Goal: Task Accomplishment & Management: Complete application form

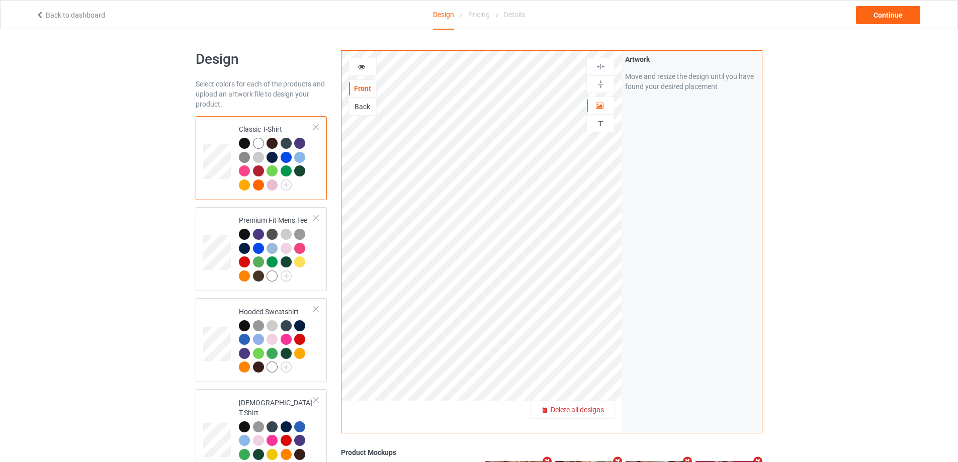
click at [600, 410] on span "Delete all designs" at bounding box center [577, 410] width 53 height 8
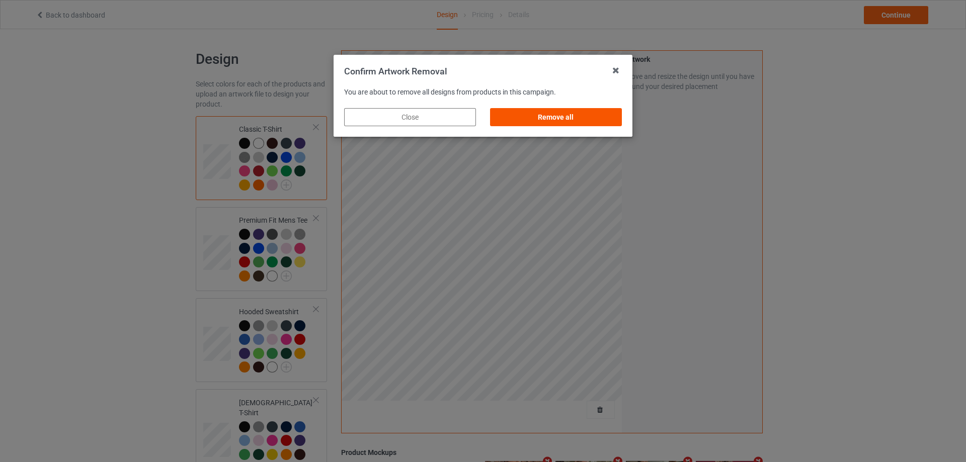
click at [598, 113] on div "Remove all" at bounding box center [556, 117] width 132 height 18
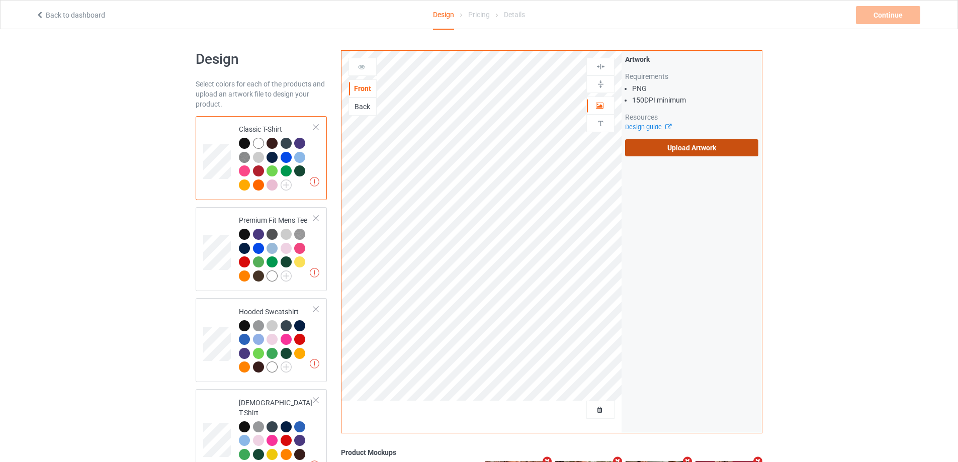
click at [742, 149] on label "Upload Artwork" at bounding box center [691, 147] width 133 height 17
click at [0, 0] on input "Upload Artwork" at bounding box center [0, 0] width 0 height 0
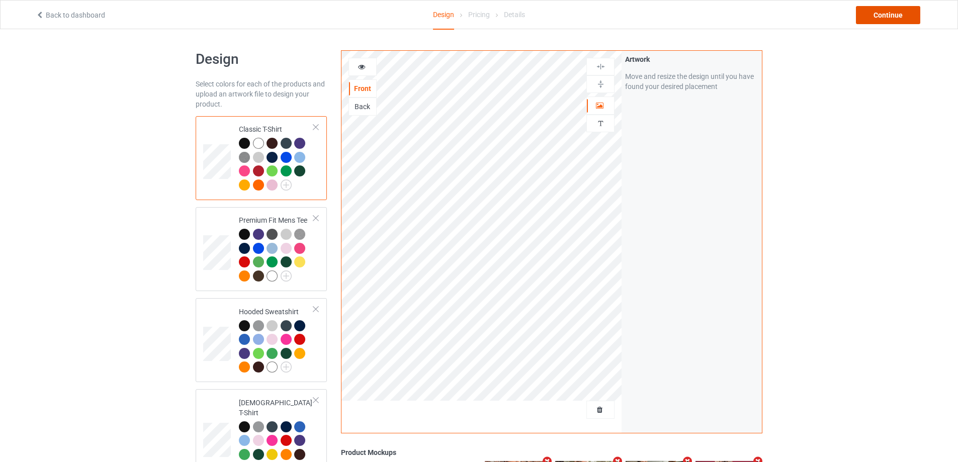
click at [901, 7] on div "Continue" at bounding box center [888, 15] width 64 height 18
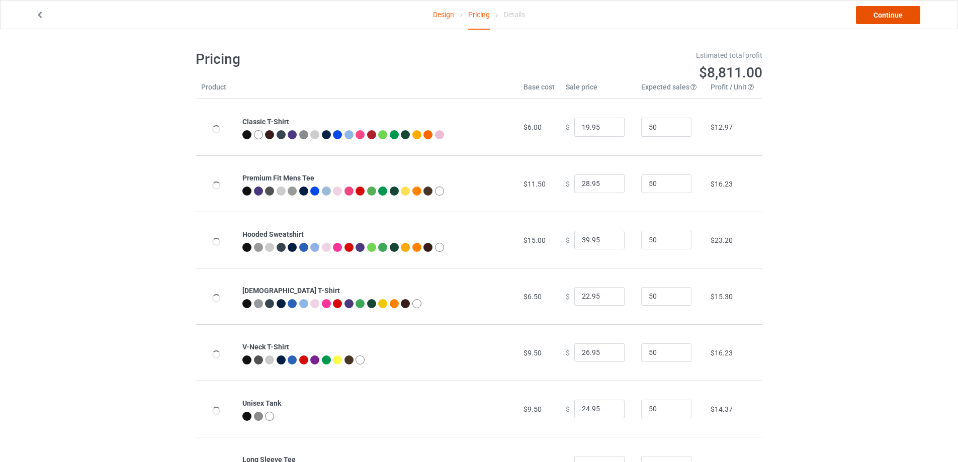
click at [901, 7] on link "Continue" at bounding box center [888, 15] width 64 height 18
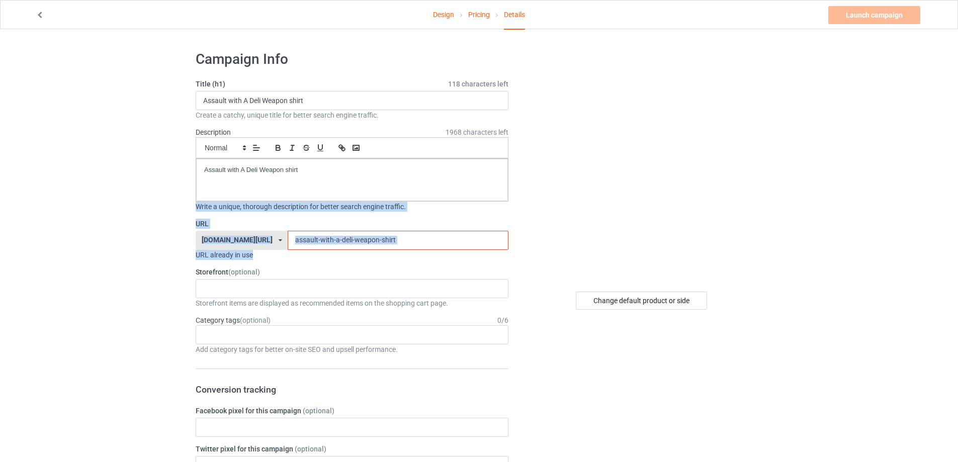
drag, startPoint x: 420, startPoint y: 249, endPoint x: 74, endPoint y: 208, distance: 348.0
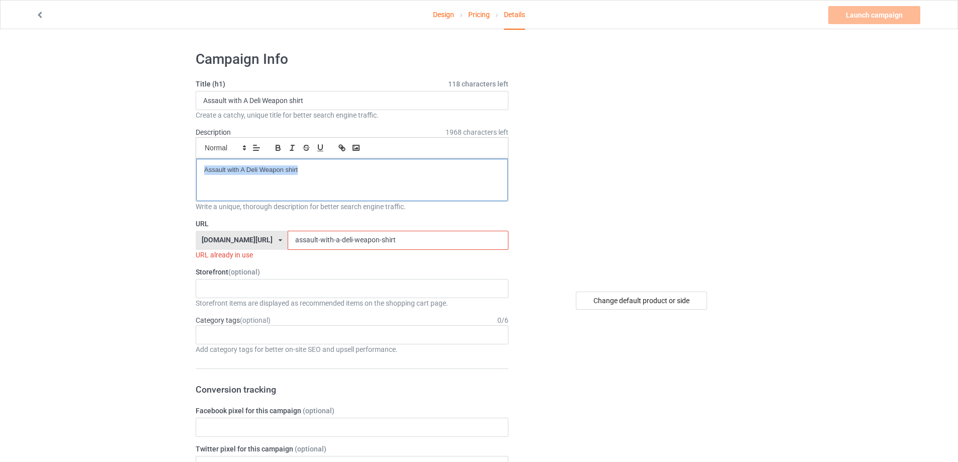
drag, startPoint x: 335, startPoint y: 169, endPoint x: 9, endPoint y: 153, distance: 326.8
drag, startPoint x: 314, startPoint y: 100, endPoint x: 24, endPoint y: 101, distance: 289.7
paste input "kill the klan Ghost hallowee"
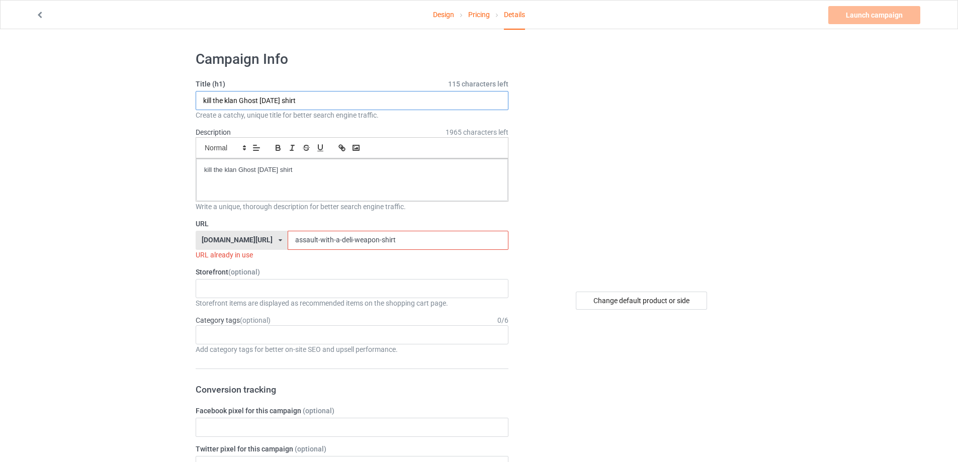
type input "kill the klan Ghost halloween shirt"
paste input "/kill-the-klan-ghost-hallowee"
drag, startPoint x: 401, startPoint y: 246, endPoint x: 139, endPoint y: 234, distance: 261.8
drag, startPoint x: 271, startPoint y: 243, endPoint x: 277, endPoint y: 252, distance: 11.3
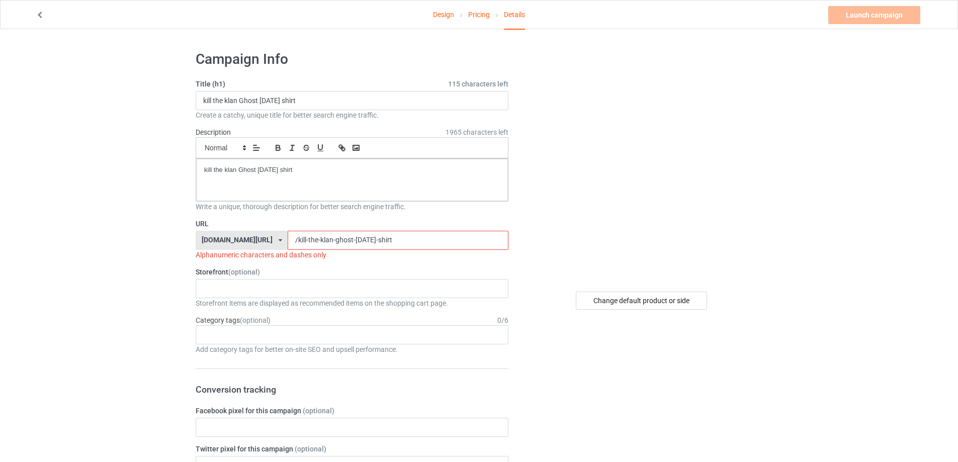
click at [288, 243] on input "/kill-the-klan-ghost-halloween-shirt" at bounding box center [398, 240] width 220 height 19
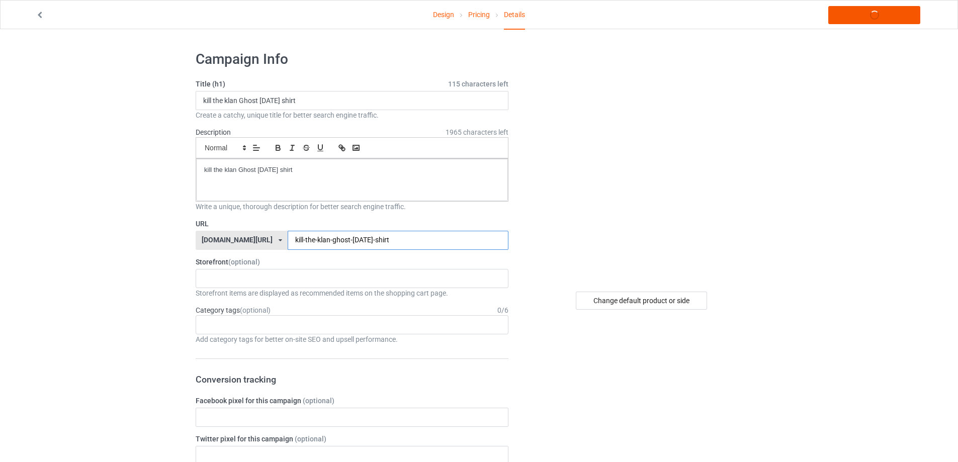
type input "kill-the-klan-ghost-halloween-shirt"
click at [873, 7] on link "Launch campaign" at bounding box center [874, 15] width 92 height 18
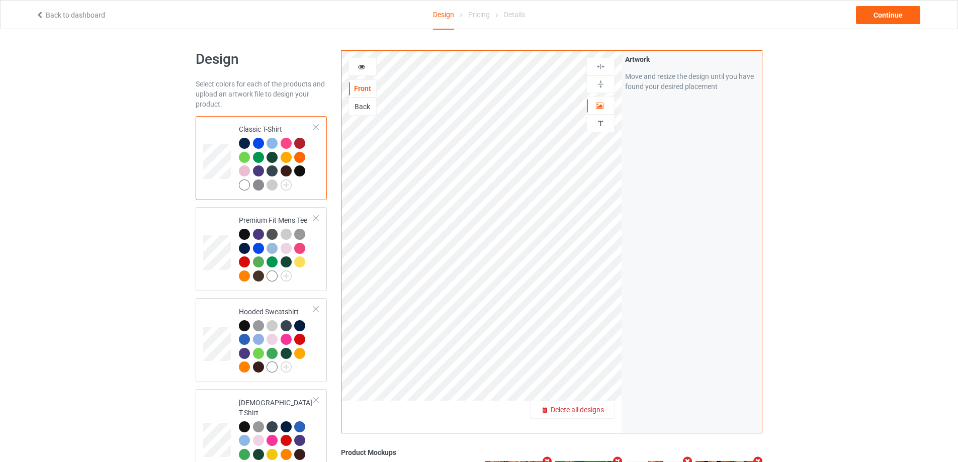
click at [601, 408] on span "Delete all designs" at bounding box center [577, 410] width 53 height 8
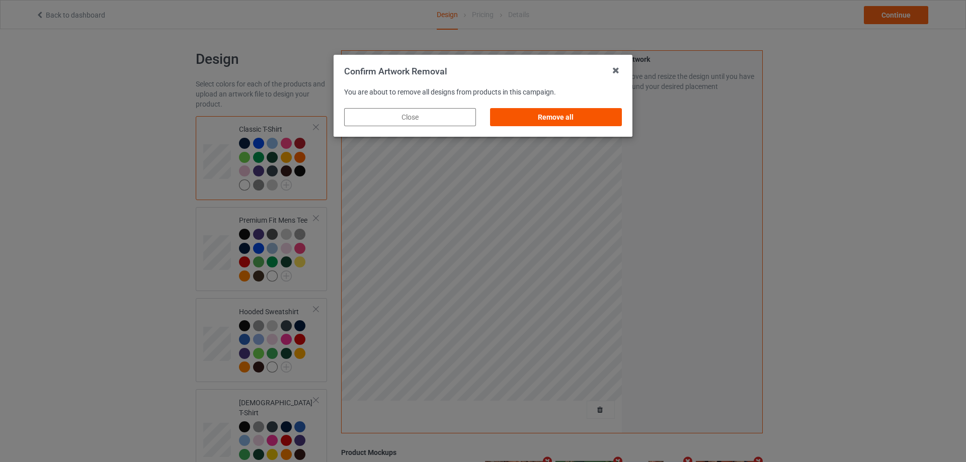
click at [604, 118] on div "Remove all" at bounding box center [556, 117] width 132 height 18
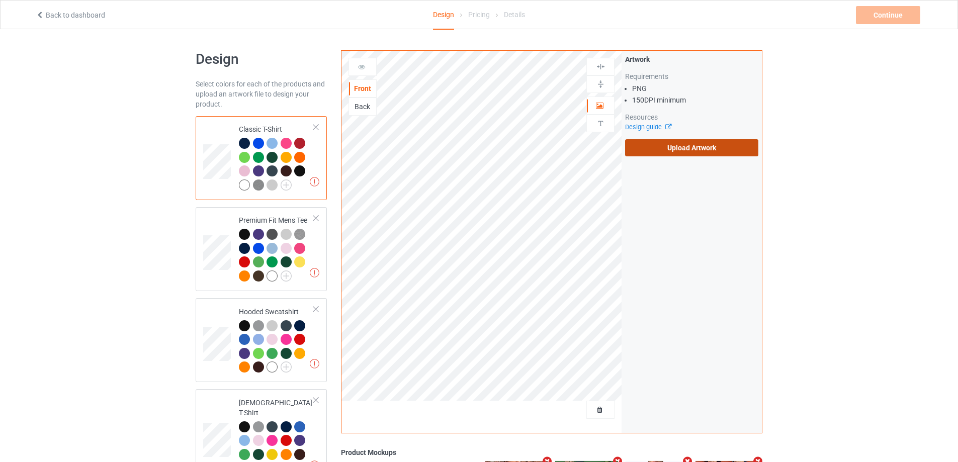
click at [684, 145] on label "Upload Artwork" at bounding box center [691, 147] width 133 height 17
click at [0, 0] on input "Upload Artwork" at bounding box center [0, 0] width 0 height 0
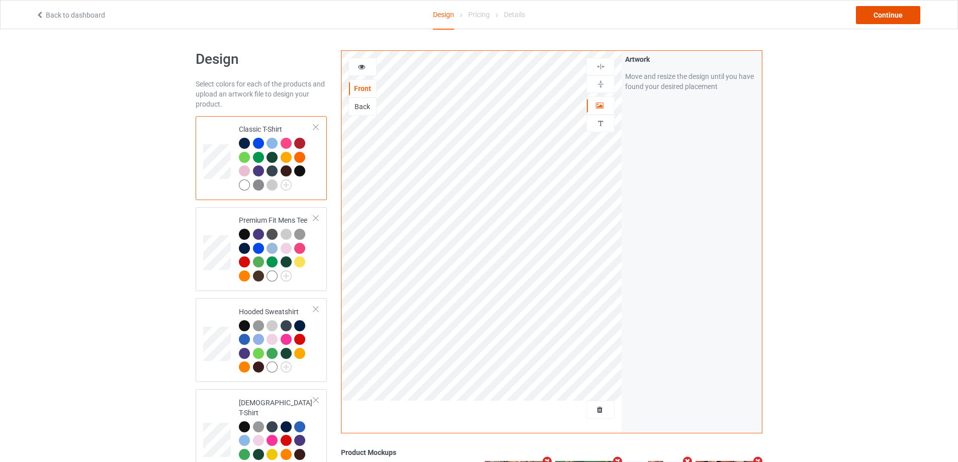
click at [879, 11] on div "Continue" at bounding box center [888, 15] width 64 height 18
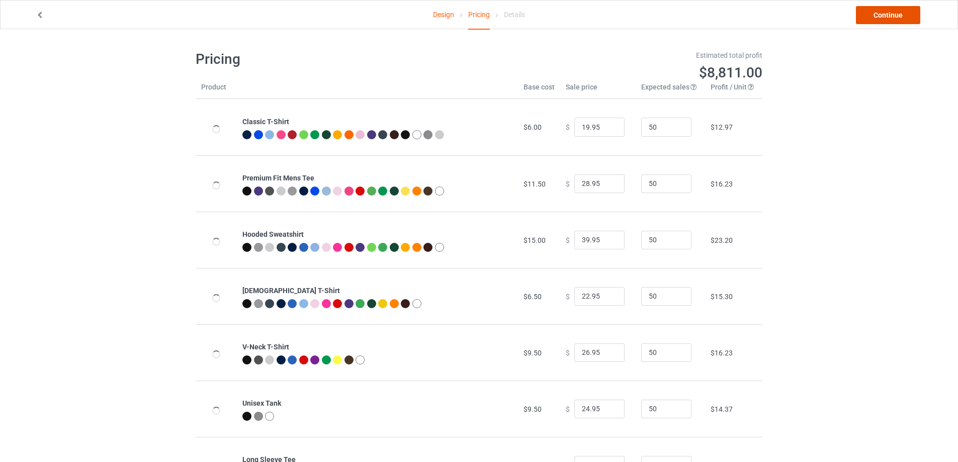
click at [879, 12] on link "Continue" at bounding box center [888, 15] width 64 height 18
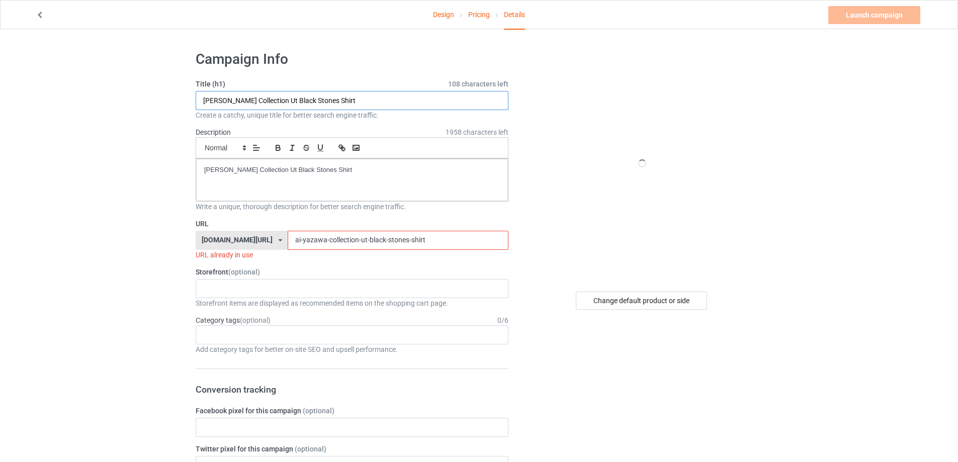
paste input "LPLive Chester IS Fucking Proud s"
type input "LPLive Chester IS Fucking Proud shirt"
drag, startPoint x: 339, startPoint y: 164, endPoint x: 117, endPoint y: 169, distance: 222.9
drag, startPoint x: 411, startPoint y: 240, endPoint x: 126, endPoint y: 237, distance: 285.2
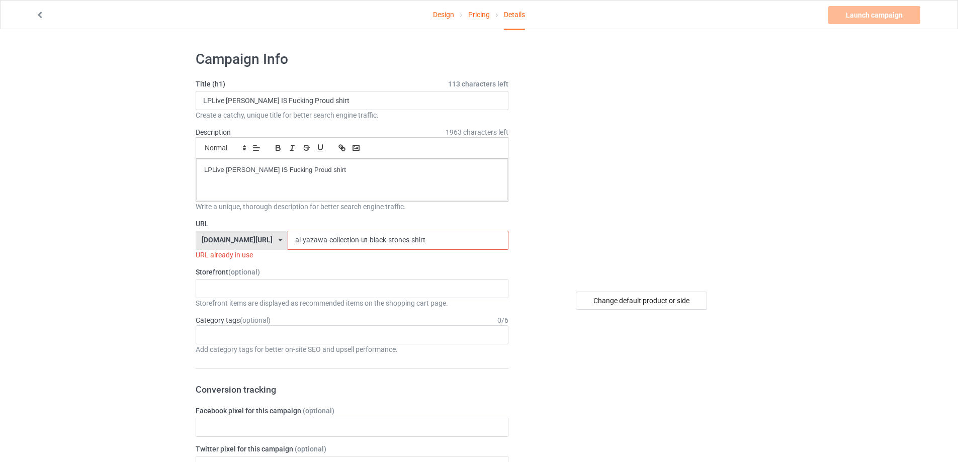
paste input "lplive-chester-is-fucking-proud"
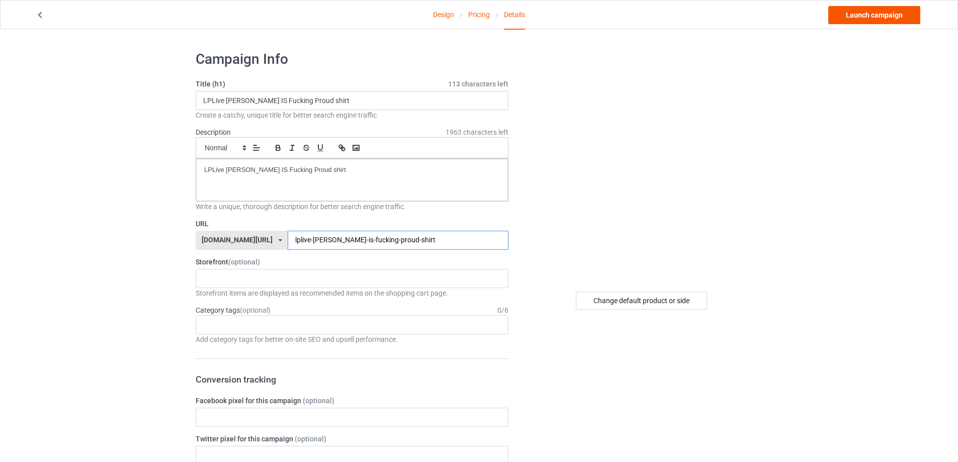
type input "lplive-chester-is-fucking-proud-shirt"
click at [901, 20] on link "Launch campaign" at bounding box center [874, 15] width 92 height 18
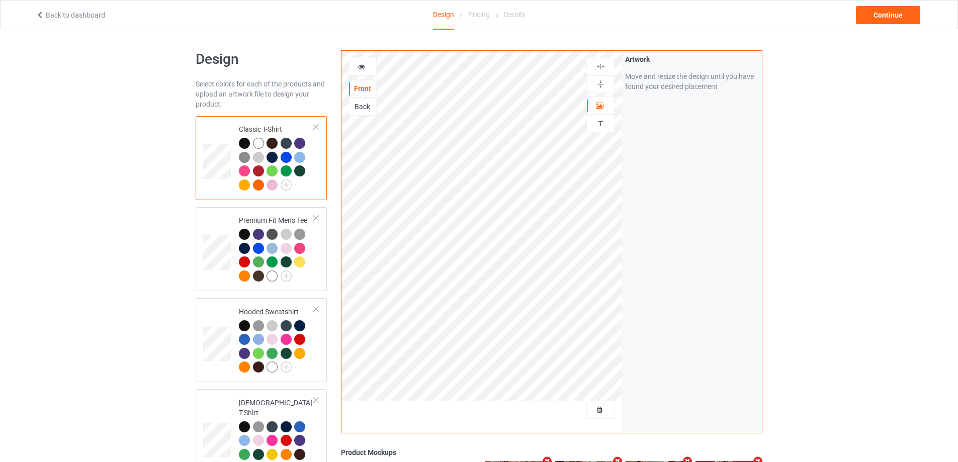
click at [599, 416] on div at bounding box center [600, 410] width 28 height 18
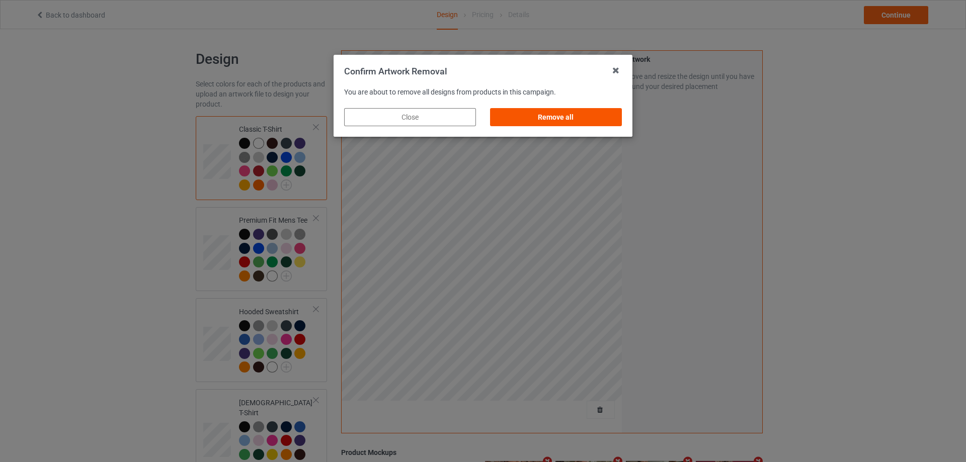
click at [608, 114] on div "Remove all" at bounding box center [556, 117] width 132 height 18
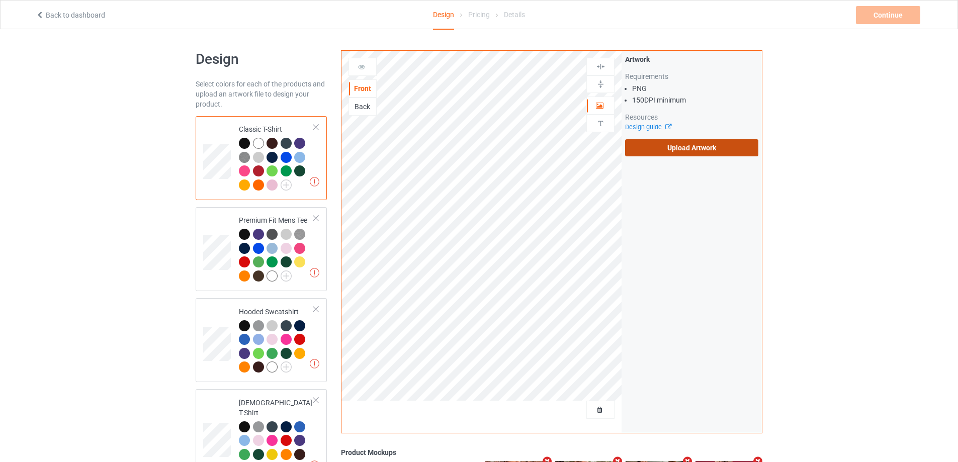
click at [679, 148] on label "Upload Artwork" at bounding box center [691, 147] width 133 height 17
click at [0, 0] on input "Upload Artwork" at bounding box center [0, 0] width 0 height 0
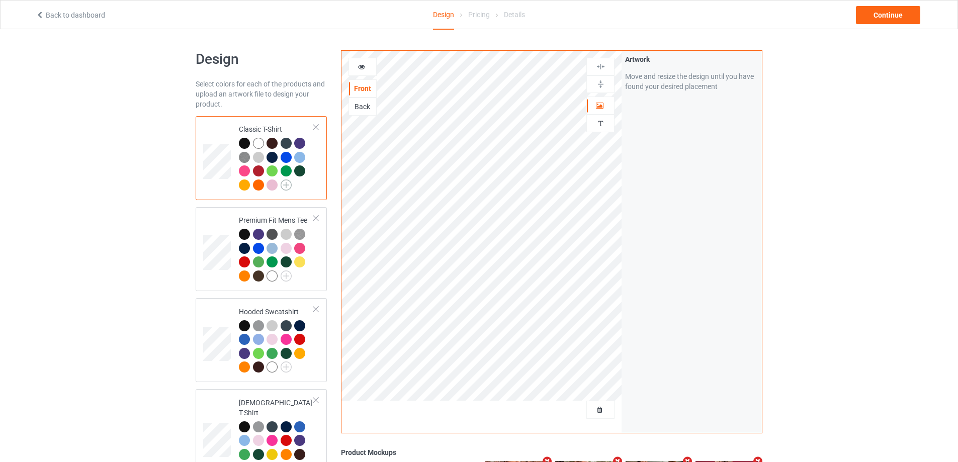
click at [287, 187] on img at bounding box center [286, 185] width 11 height 11
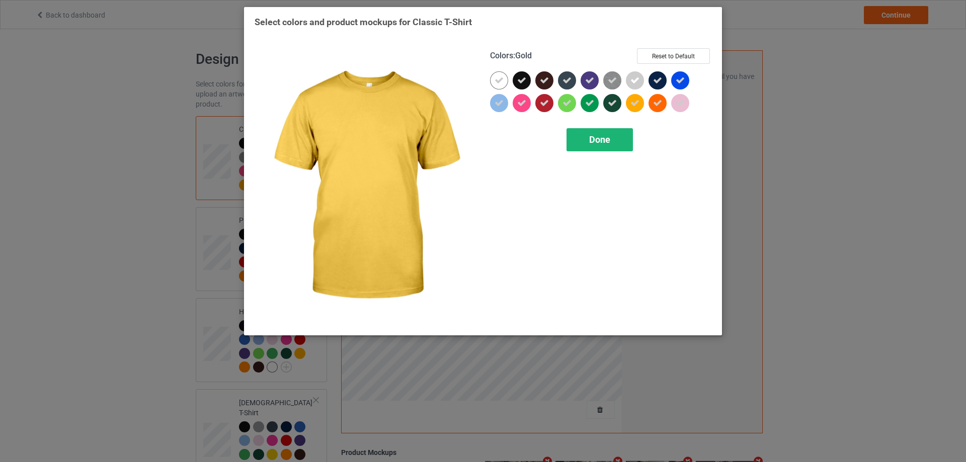
click at [611, 137] on div "Done" at bounding box center [599, 139] width 66 height 23
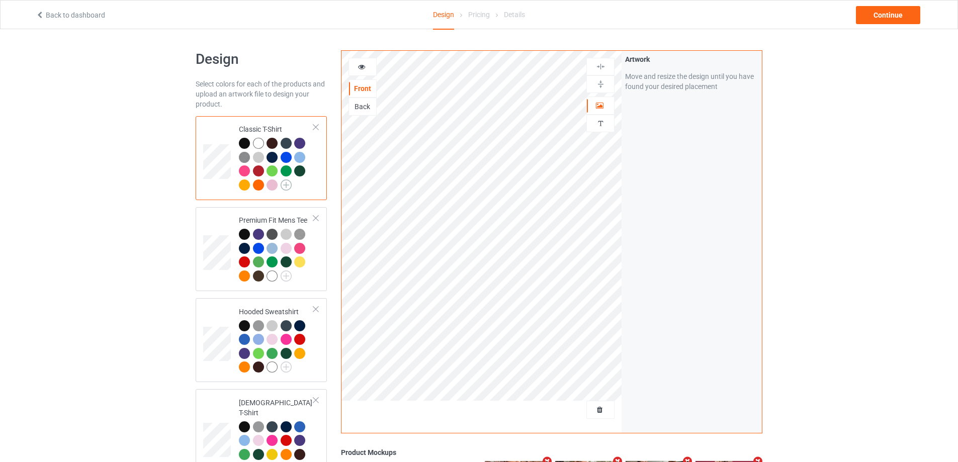
click at [286, 185] on img at bounding box center [286, 185] width 11 height 11
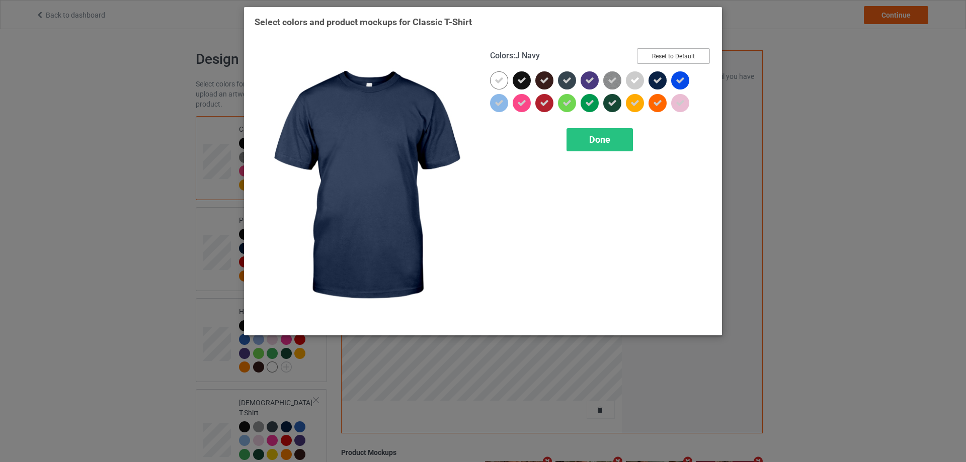
click at [676, 54] on button "Reset to Default" at bounding box center [673, 56] width 73 height 16
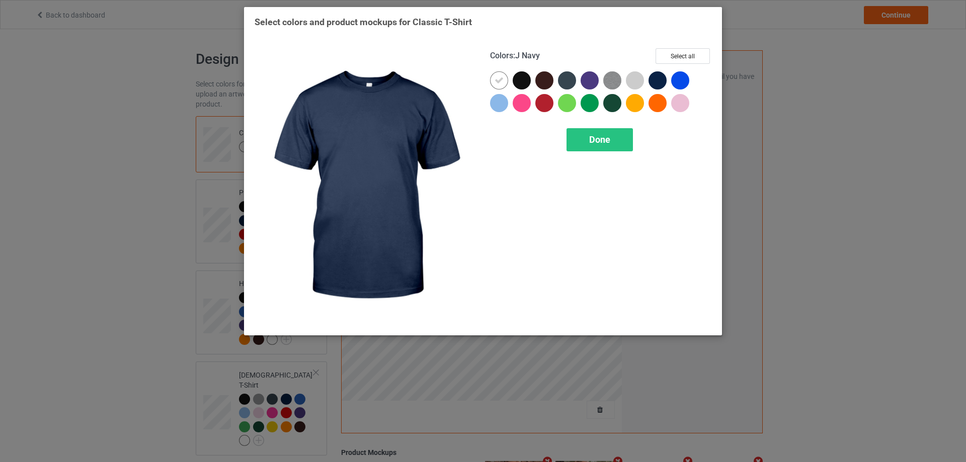
click at [658, 78] on div at bounding box center [657, 80] width 18 height 18
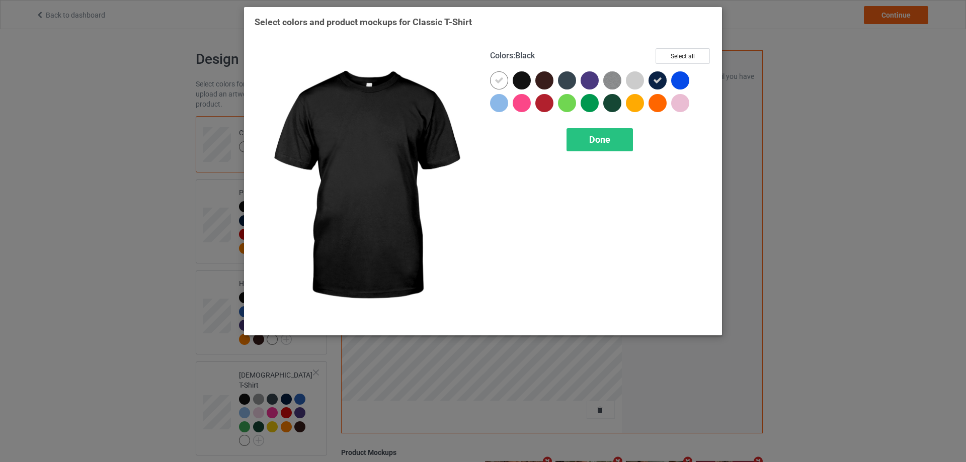
drag, startPoint x: 517, startPoint y: 80, endPoint x: 499, endPoint y: 82, distance: 17.7
click at [517, 80] on div at bounding box center [521, 80] width 18 height 18
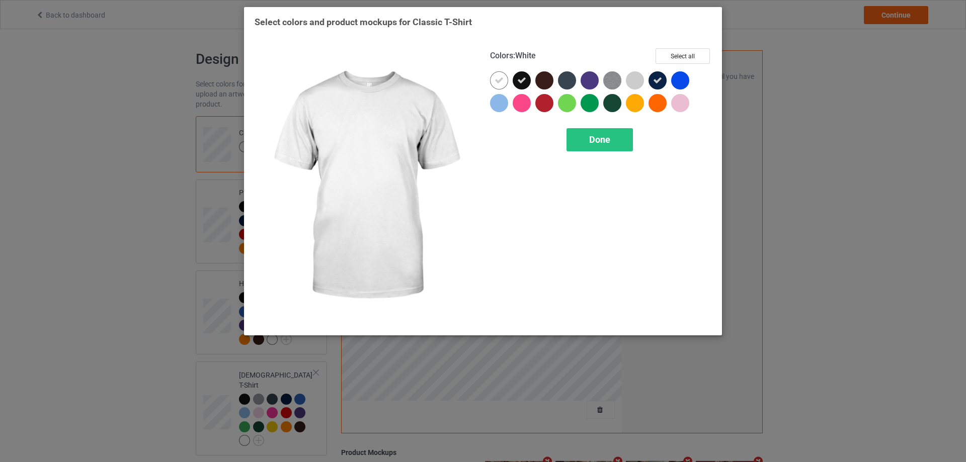
click at [499, 82] on icon at bounding box center [498, 80] width 9 height 9
click at [499, 82] on div at bounding box center [499, 80] width 18 height 18
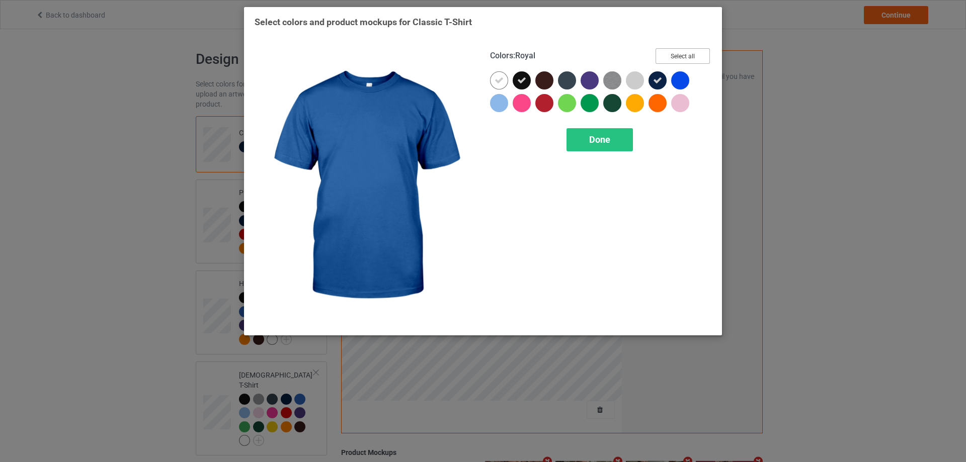
click at [682, 58] on button "Select all" at bounding box center [682, 56] width 54 height 16
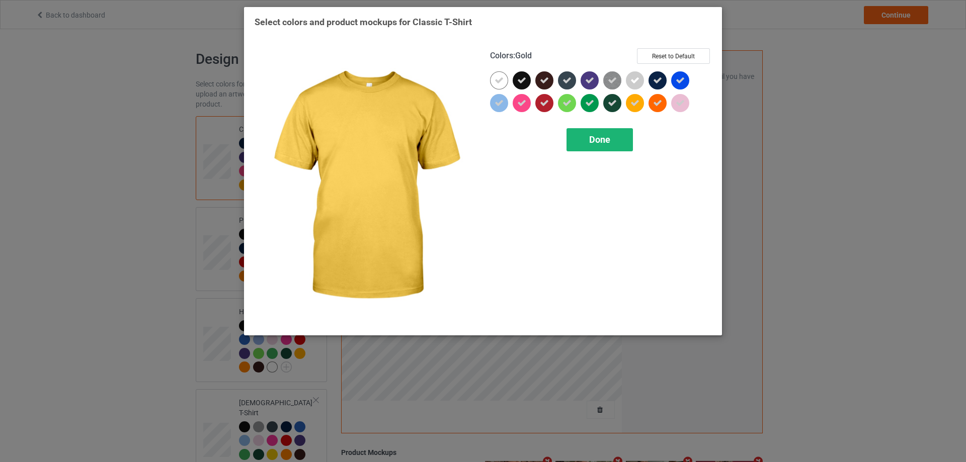
click at [615, 128] on div "Done" at bounding box center [599, 139] width 66 height 23
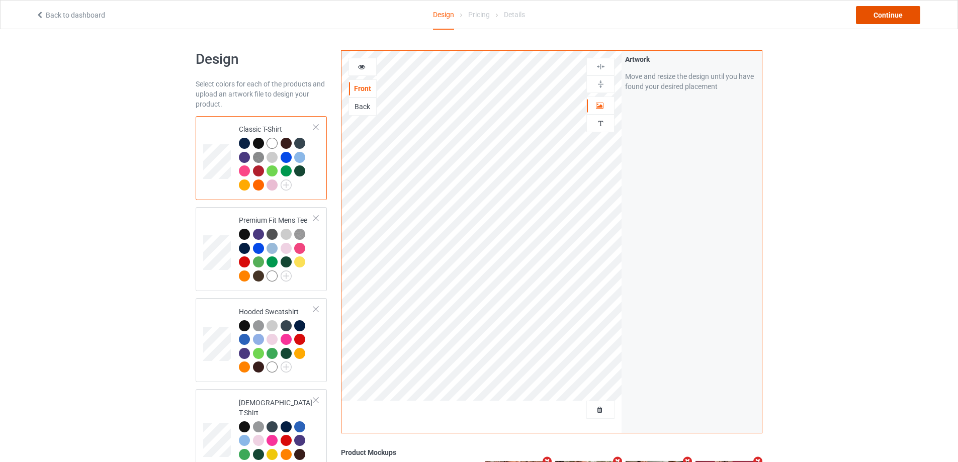
click at [890, 12] on div "Continue" at bounding box center [888, 15] width 64 height 18
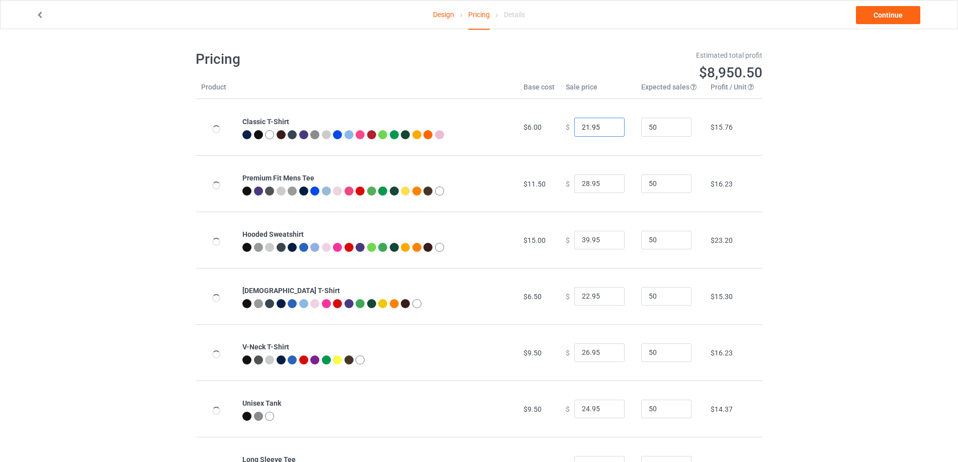
click at [610, 130] on input "21.95" at bounding box center [599, 127] width 50 height 19
click at [607, 130] on input "20.95" at bounding box center [599, 127] width 50 height 19
type input "19.95"
click at [607, 130] on input "19.95" at bounding box center [599, 127] width 50 height 19
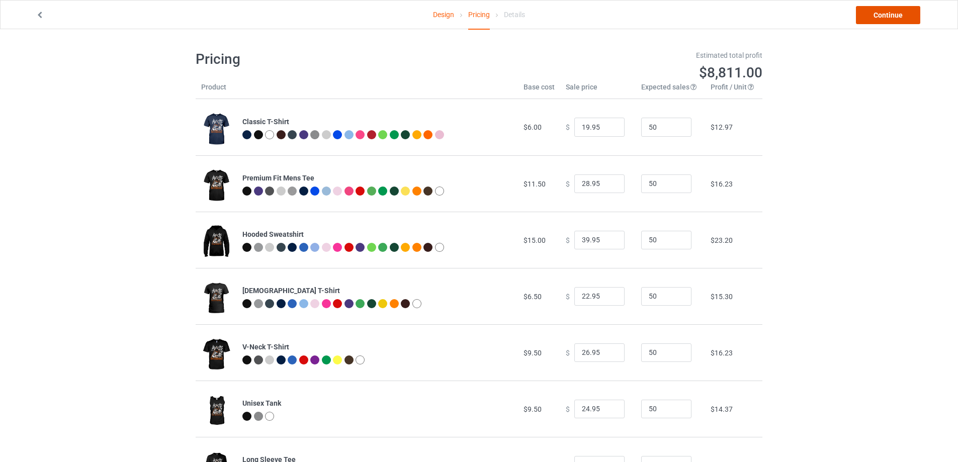
click at [904, 15] on link "Continue" at bounding box center [888, 15] width 64 height 18
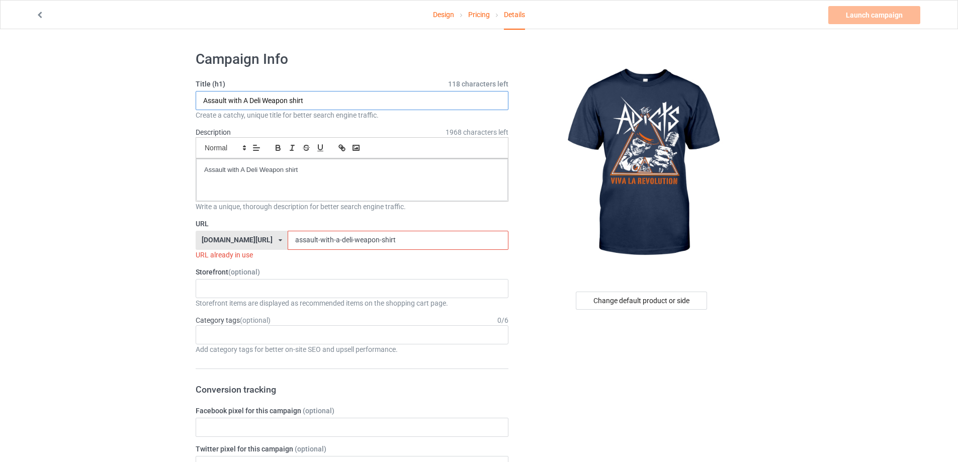
drag, startPoint x: 351, startPoint y: 100, endPoint x: 322, endPoint y: 182, distance: 86.8
paste input "[URL][DOMAIN_NAME]"
drag, startPoint x: 340, startPoint y: 179, endPoint x: 179, endPoint y: 174, distance: 161.5
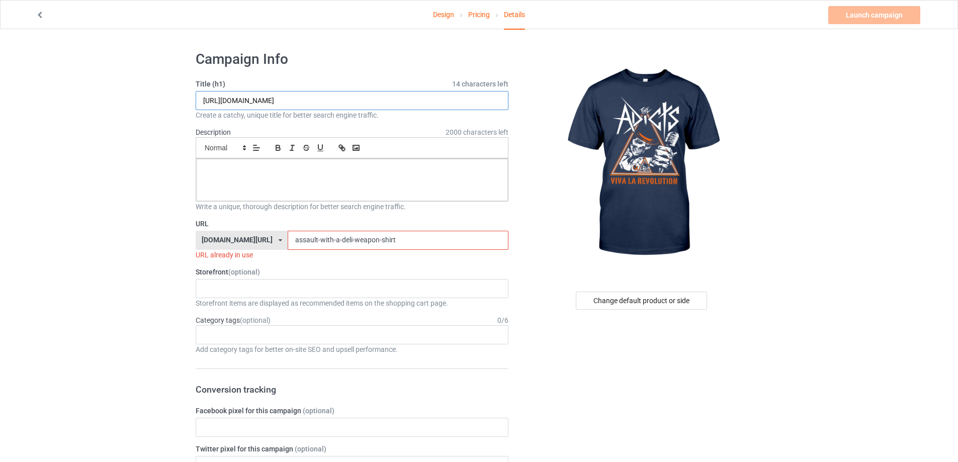
click at [342, 104] on input "[URL][DOMAIN_NAME]" at bounding box center [352, 100] width 313 height 19
paste input "The Adicts Viva La Revolution Skull shirt"
type input "The Adicts Viva La Revolution Skull shirt"
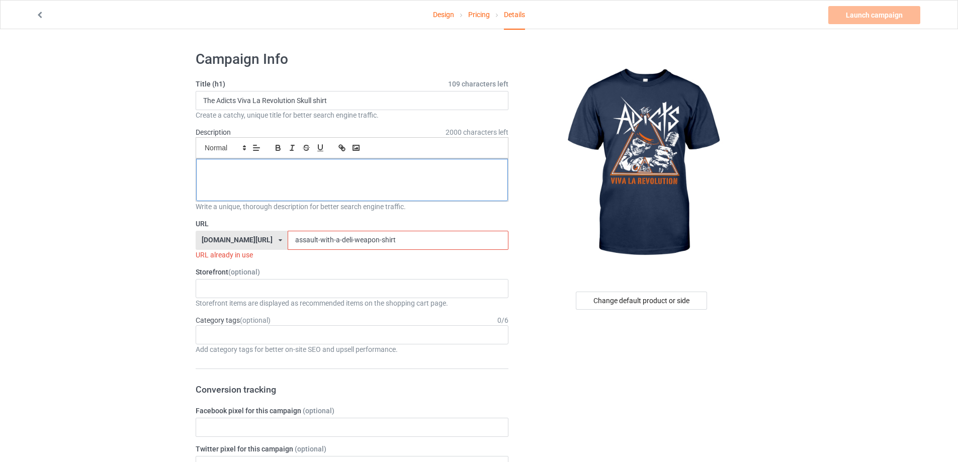
click at [325, 190] on div at bounding box center [352, 180] width 312 height 42
drag, startPoint x: 395, startPoint y: 237, endPoint x: 188, endPoint y: 234, distance: 207.7
paste input "the-adicts-viva-la-revolution-skull"
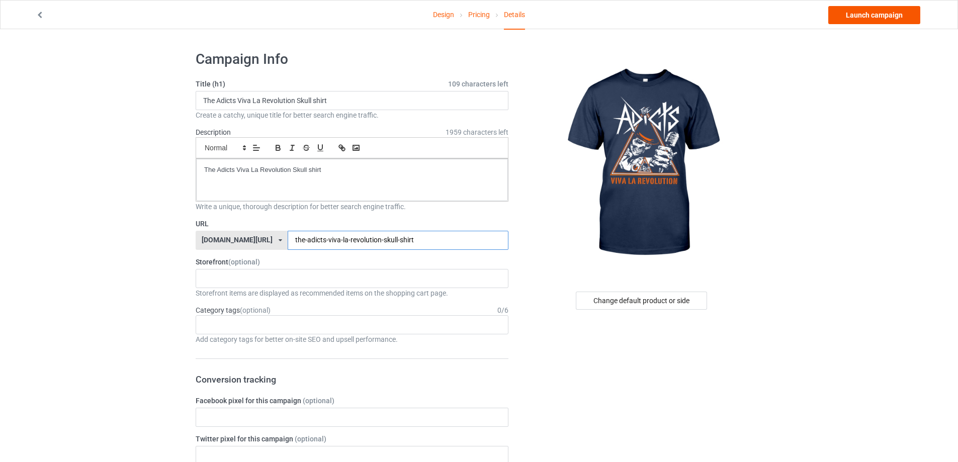
type input "the-adicts-viva-la-revolution-skull-shirt"
click at [889, 17] on link "Launch campaign" at bounding box center [874, 15] width 92 height 18
